Goal: Information Seeking & Learning: Learn about a topic

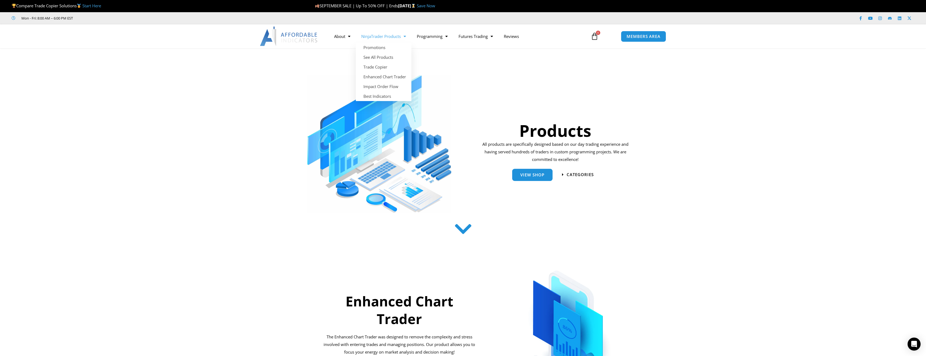
drag, startPoint x: 0, startPoint y: 0, endPoint x: 395, endPoint y: 39, distance: 396.9
click at [395, 39] on link "NinjaTrader Products" at bounding box center [384, 36] width 56 height 12
click at [396, 35] on link "NinjaTrader Products" at bounding box center [384, 36] width 56 height 12
click at [373, 36] on link "NinjaTrader Products" at bounding box center [384, 36] width 56 height 12
click at [378, 97] on link "Best Indicators" at bounding box center [384, 96] width 56 height 10
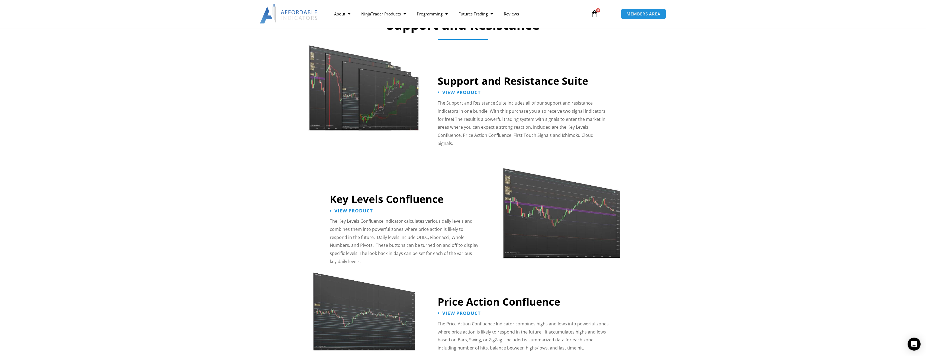
scroll to position [488, 0]
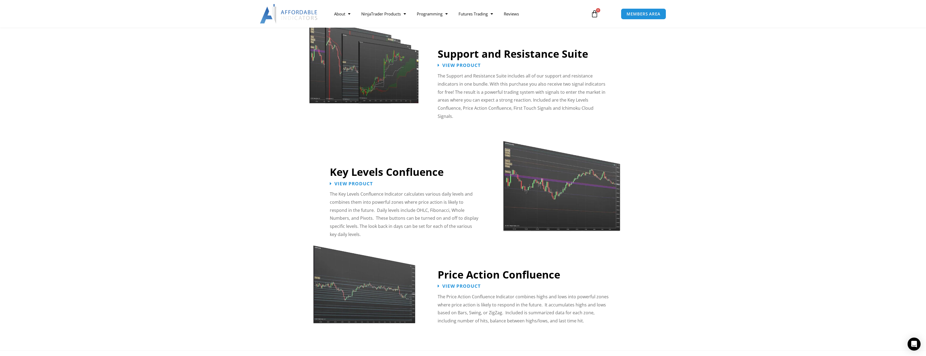
click at [558, 197] on img at bounding box center [561, 182] width 118 height 102
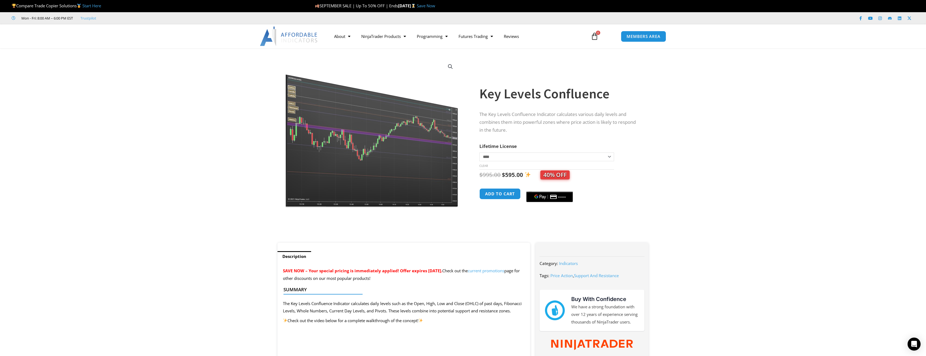
click at [411, 140] on img at bounding box center [372, 133] width 174 height 150
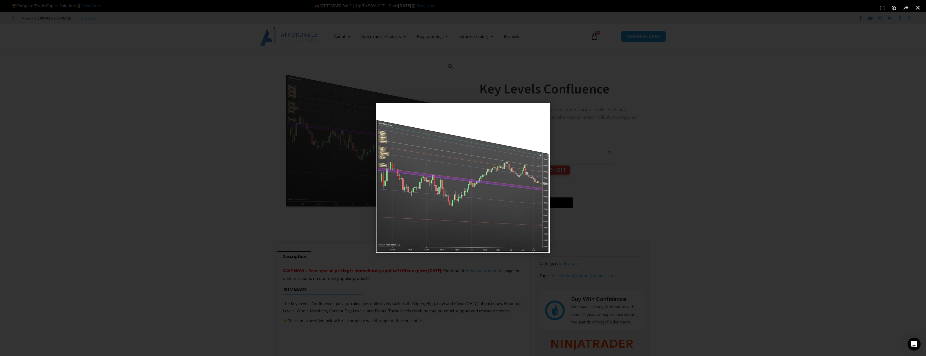
click at [668, 189] on div "1 / 1" at bounding box center [463, 178] width 888 height 318
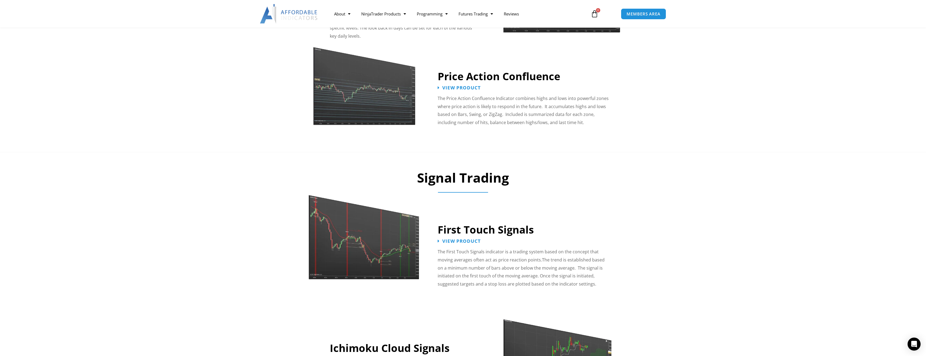
scroll to position [704, 0]
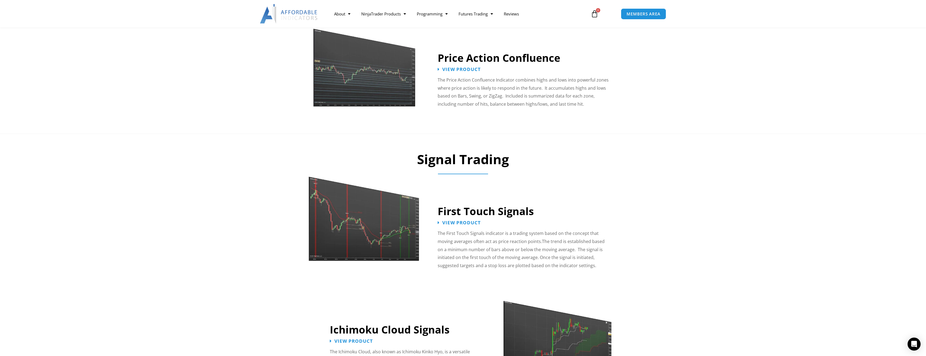
click at [397, 228] on img at bounding box center [364, 213] width 112 height 96
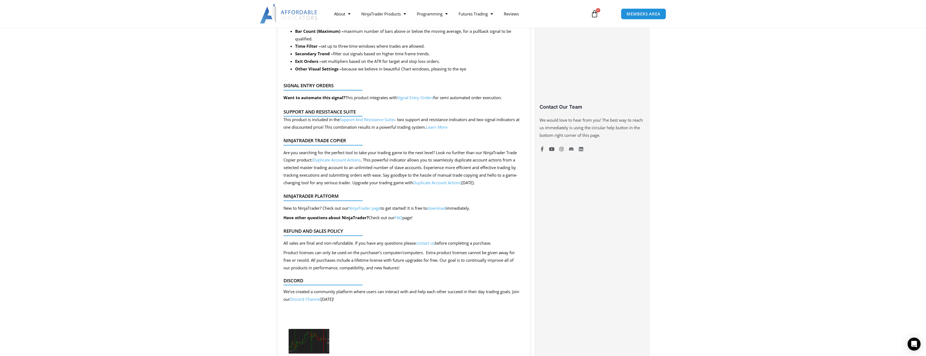
scroll to position [488, 0]
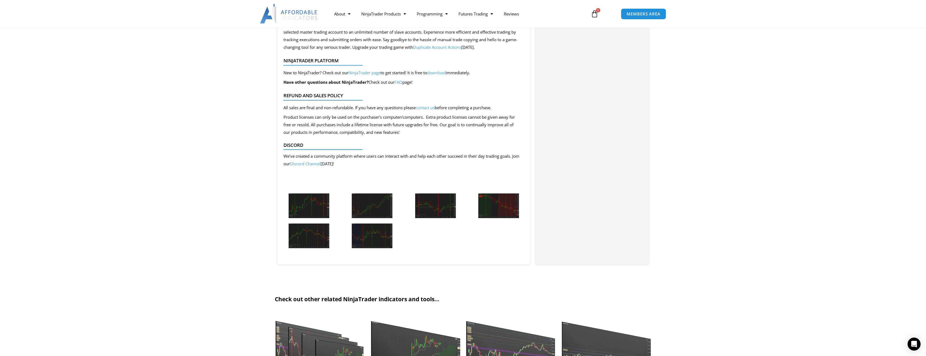
click at [312, 202] on img at bounding box center [309, 205] width 41 height 25
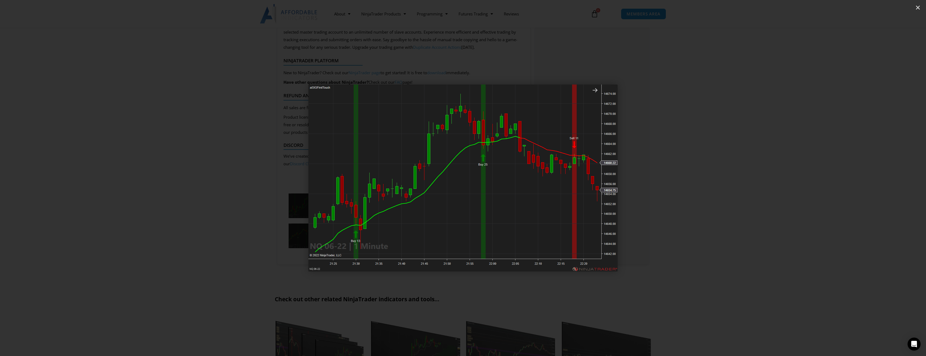
click at [856, 177] on icon "Next slide" at bounding box center [856, 178] width 7 height 7
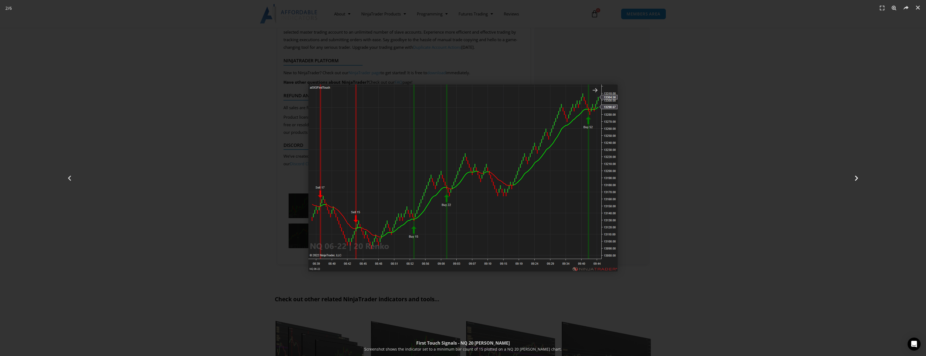
click at [856, 177] on icon "Next slide" at bounding box center [856, 178] width 7 height 7
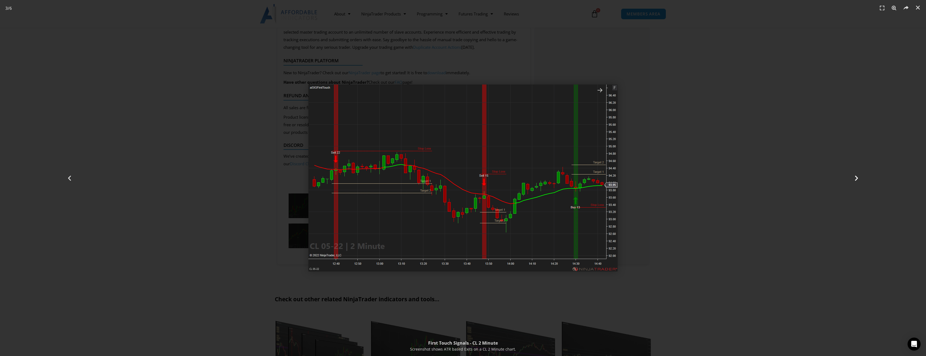
click at [856, 177] on icon "Next slide" at bounding box center [856, 178] width 7 height 7
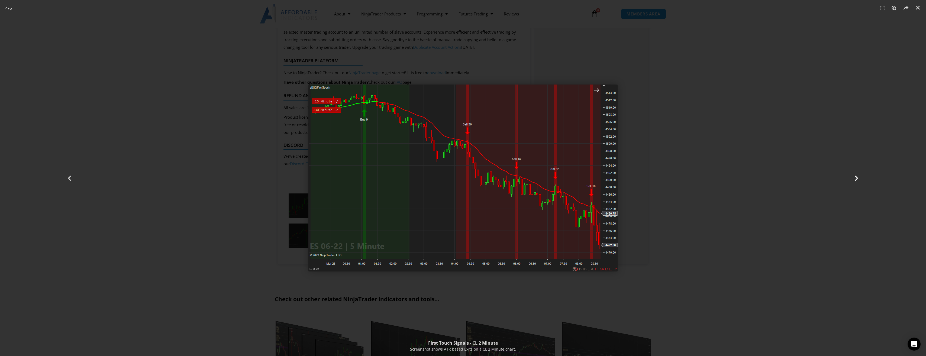
click at [821, 179] on div "Next" at bounding box center [856, 178] width 139 height 356
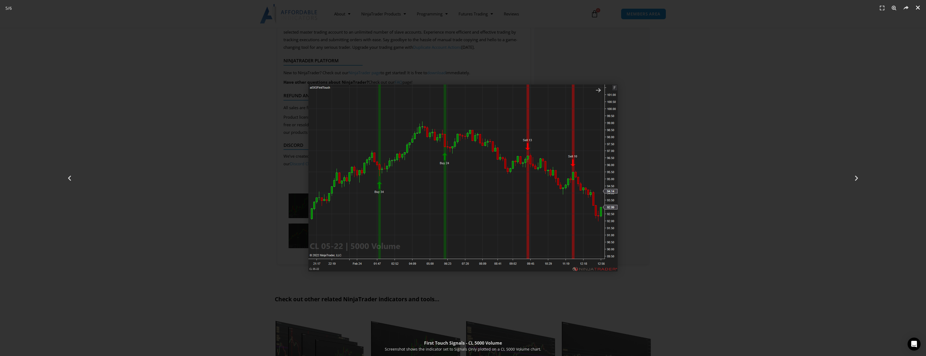
click at [920, 7] on icon "Close (Esc)" at bounding box center [917, 7] width 5 height 5
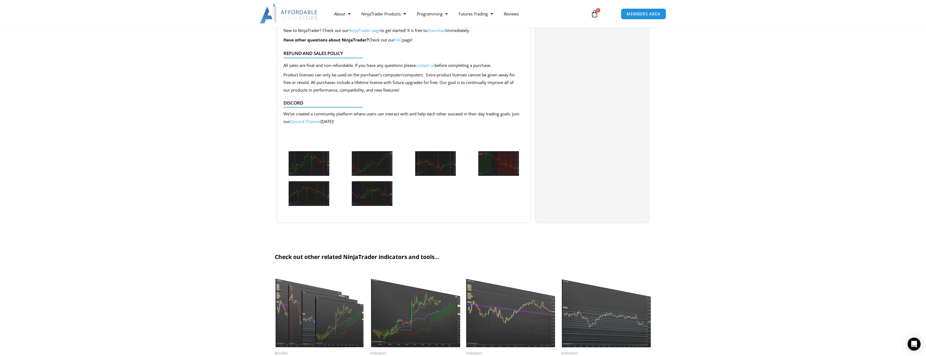
scroll to position [596, 0]
